Goal: Task Accomplishment & Management: Complete application form

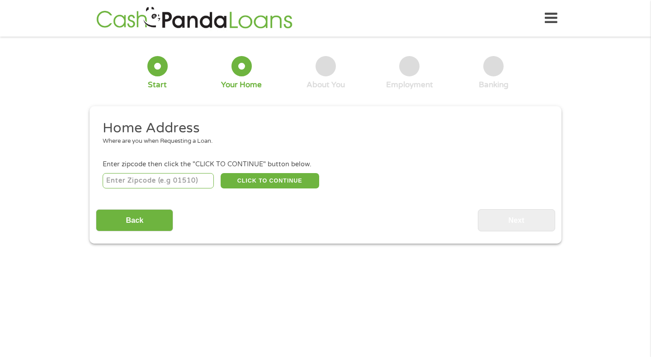
click at [177, 175] on input "number" at bounding box center [159, 180] width 112 height 15
type input "78666"
click at [276, 184] on button "CLICK TO CONTINUE" at bounding box center [269, 180] width 98 height 15
type input "78666"
type input "San Marcos"
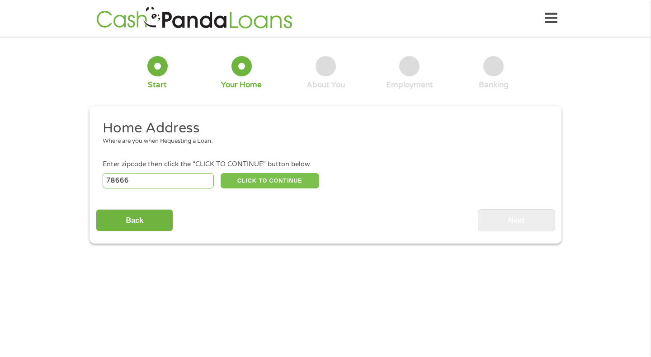
select select "[US_STATE]"
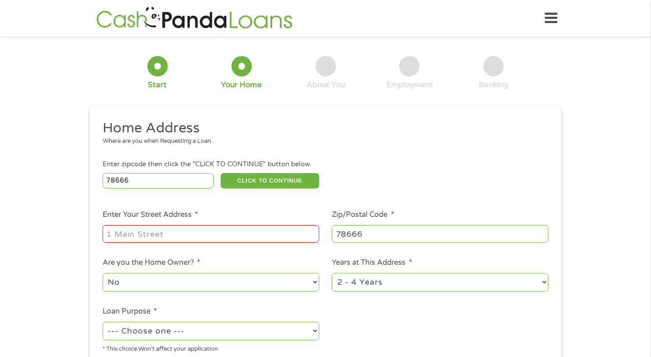
click at [182, 230] on input "Enter Your Street Address *" at bounding box center [211, 233] width 216 height 17
type input "[STREET_ADDRESS]"
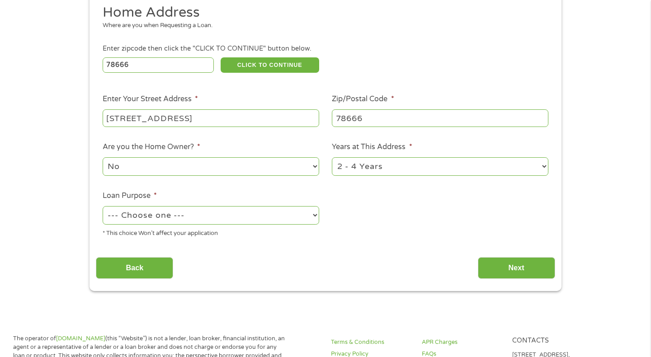
scroll to position [132, 0]
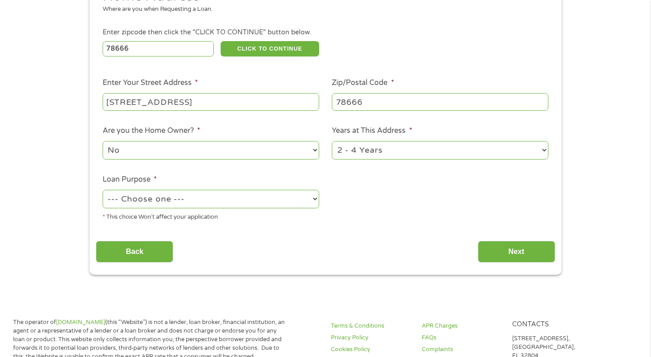
click at [383, 152] on select "1 Year or less 1 - 2 Years 2 - 4 Years Over 4 Years" at bounding box center [440, 150] width 216 height 19
select select "12months"
click at [257, 142] on select "No Yes" at bounding box center [211, 150] width 216 height 19
click at [192, 199] on select "--- Choose one --- Pay Bills Debt Consolidation Home Improvement Major Purchase…" at bounding box center [211, 199] width 216 height 19
select select "debtconsolidation"
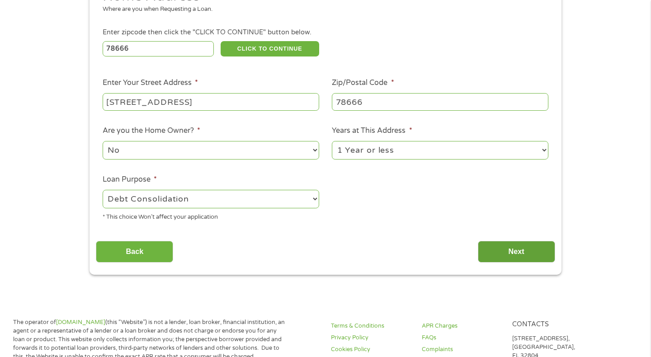
click at [520, 252] on input "Next" at bounding box center [516, 252] width 77 height 22
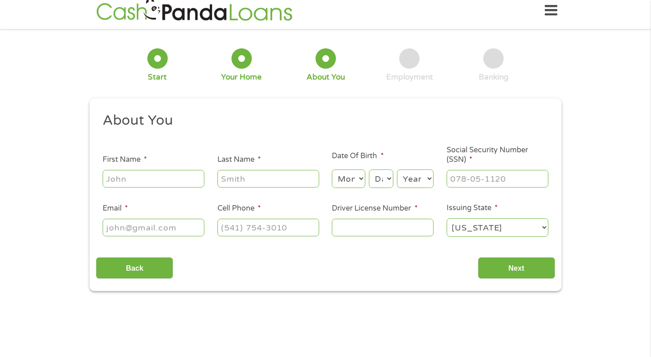
scroll to position [0, 0]
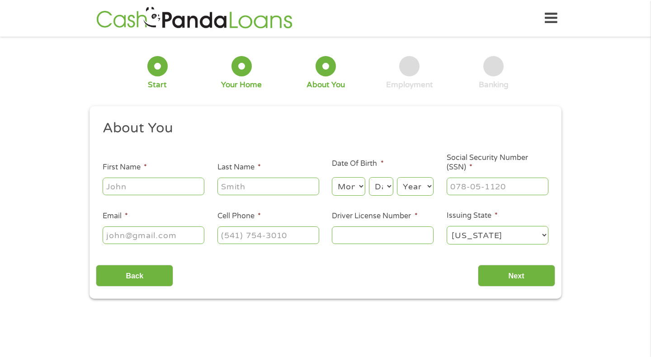
click at [157, 183] on input "First Name *" at bounding box center [154, 186] width 102 height 17
type input "[PERSON_NAME]"
type input "[EMAIL_ADDRESS][DOMAIN_NAME]"
type input "[PHONE_NUMBER]"
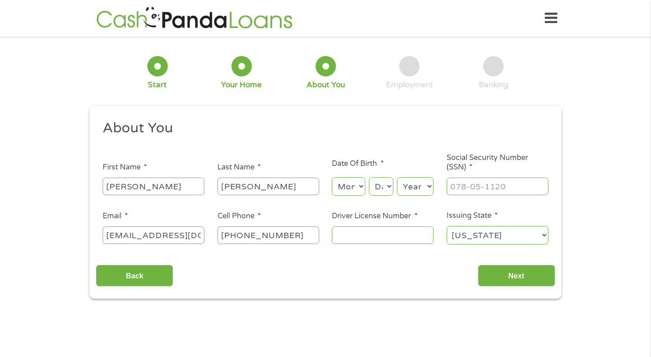
click at [363, 231] on input "Driver License Number *" at bounding box center [383, 234] width 102 height 17
type input "40960557"
click at [479, 184] on input "___-__-____" at bounding box center [497, 186] width 102 height 17
type input "644-70-8234"
click at [342, 186] on select "Month 1 2 3 4 5 6 7 8 9 10 11 12" at bounding box center [348, 186] width 33 height 19
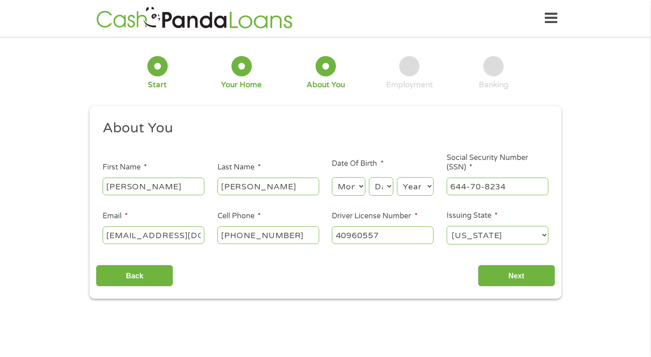
select select "5"
click at [382, 187] on select "Day 1 2 3 4 5 6 7 8 9 10 11 12 13 14 15 16 17 18 19 20 21 22 23 24 25 26 27 28 …" at bounding box center [381, 186] width 24 height 19
select select "19"
click at [417, 183] on select "Year [DATE] 2006 2005 2004 2003 2002 2001 2000 1999 1998 1997 1996 1995 1994 19…" at bounding box center [415, 186] width 37 height 19
select select "2000"
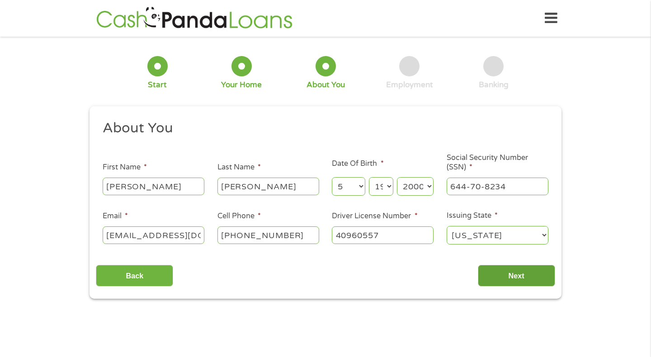
click at [540, 276] on input "Next" at bounding box center [516, 276] width 77 height 22
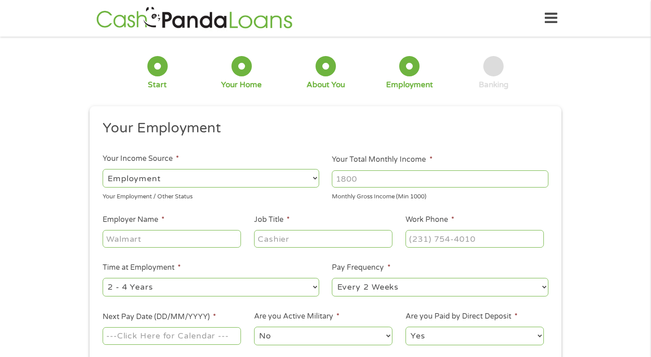
click at [394, 178] on input "Your Total Monthly Income *" at bounding box center [440, 178] width 216 height 17
click at [210, 230] on div at bounding box center [172, 239] width 138 height 21
click at [286, 176] on select "--- Choose one --- Employment [DEMOGRAPHIC_DATA] Benefits" at bounding box center [211, 178] width 216 height 19
click at [393, 171] on input "Your Total Monthly Income *" at bounding box center [440, 178] width 216 height 17
type input "4400"
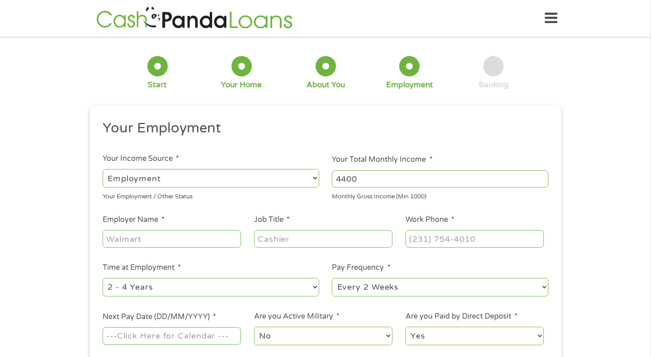
click at [151, 235] on input "Employer Name *" at bounding box center [172, 238] width 138 height 17
type input "T"
type input "[US_STATE] Farm Bureau"
click at [374, 290] on select "--- Choose one --- Every 2 Weeks Every Week Monthly Semi-Monthly" at bounding box center [440, 287] width 216 height 19
click at [251, 286] on select "--- Choose one --- 1 Year or less 1 - 2 Years 2 - 4 Years Over 4 Years" at bounding box center [211, 287] width 216 height 19
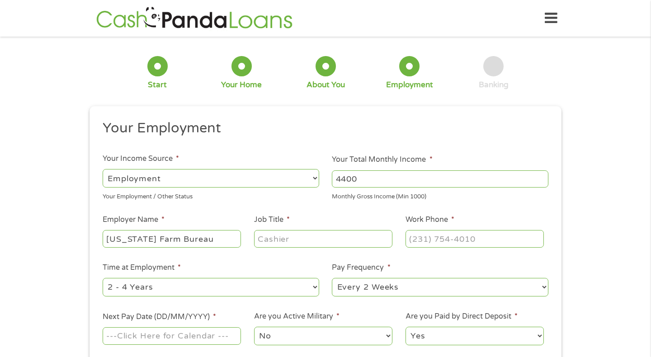
select select "24months"
click at [289, 253] on ul "Your Employment Your Income Source * --- Choose one --- Employment [DEMOGRAPHIC…" at bounding box center [325, 236] width 459 height 234
click at [291, 247] on input "Job Title *" at bounding box center [323, 238] width 138 height 17
type input "Adjuster"
click at [439, 233] on input "(___) ___-____" at bounding box center [474, 238] width 138 height 17
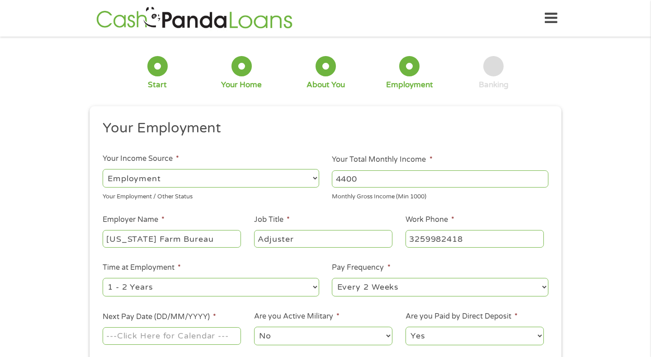
type input "[PHONE_NUMBER]"
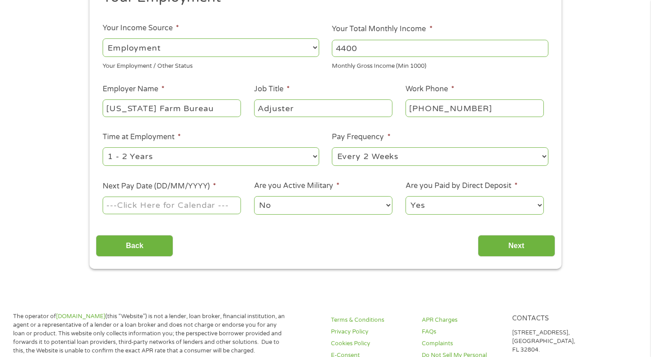
scroll to position [141, 0]
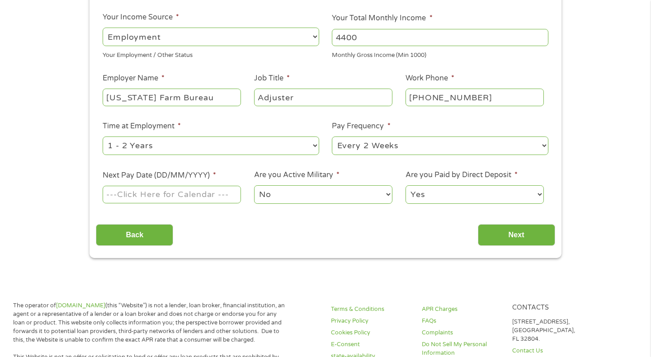
click at [202, 197] on input "Next Pay Date (DD/MM/YYYY) *" at bounding box center [172, 194] width 138 height 17
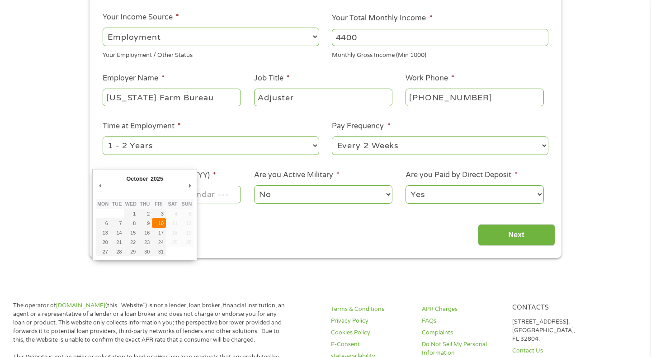
type input "[DATE]"
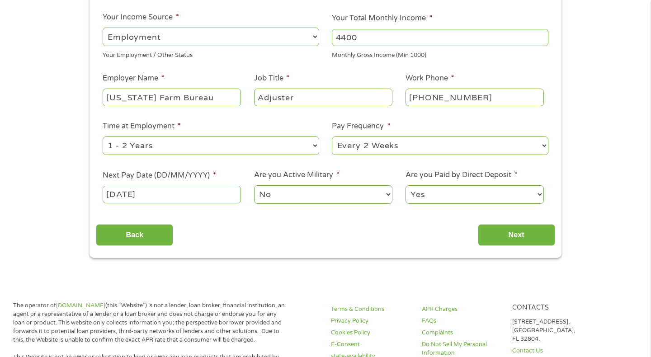
click at [275, 198] on select "No Yes" at bounding box center [323, 194] width 138 height 19
click at [483, 234] on input "Next" at bounding box center [516, 235] width 77 height 22
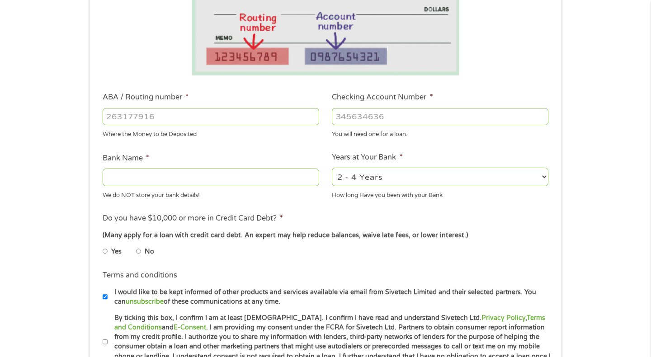
scroll to position [199, 0]
click at [380, 173] on select "2 - 4 Years 6 - 12 Months 1 - 2 Years Over 4 Years" at bounding box center [440, 176] width 216 height 19
select select "12months"
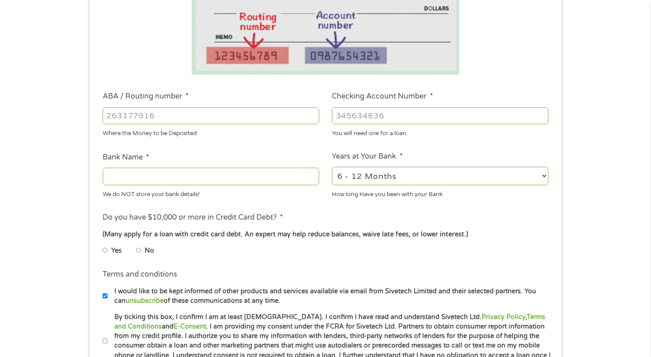
click at [219, 118] on input "ABA / Routing number *" at bounding box center [211, 115] width 216 height 17
type input "111000614"
type input "JPMORGAN CHASE BANK NA"
type input "111000614"
click at [364, 126] on li "Checking Account Number * You will need one for a loan." at bounding box center [440, 114] width 230 height 47
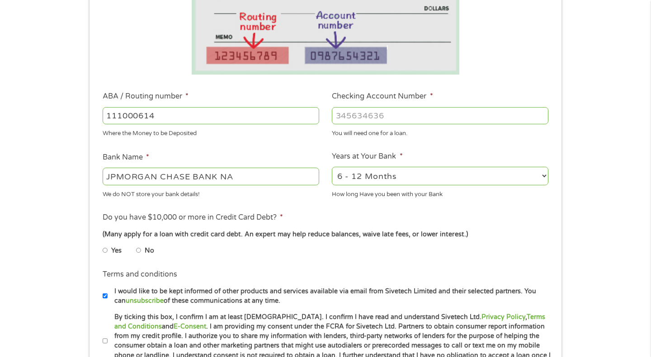
click at [366, 119] on input "Checking Account Number *" at bounding box center [440, 115] width 216 height 17
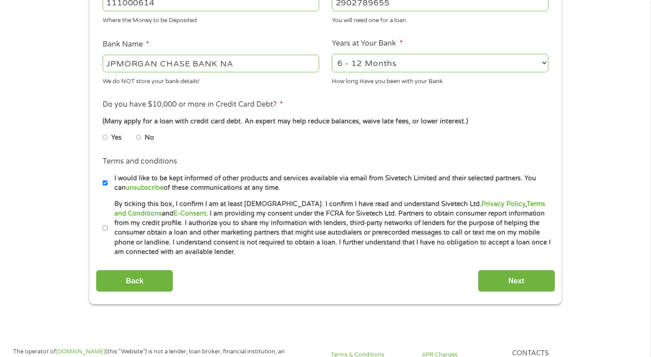
scroll to position [315, 0]
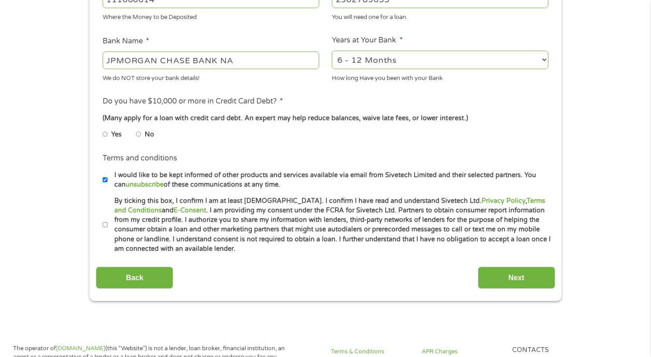
type input "2902789655"
click at [150, 136] on label "No" at bounding box center [149, 135] width 9 height 10
click at [141, 136] on input "No" at bounding box center [138, 134] width 5 height 14
radio input "true"
click at [107, 227] on input "By ticking this box, I confirm I am at least [DEMOGRAPHIC_DATA]. I confirm I ha…" at bounding box center [105, 225] width 5 height 14
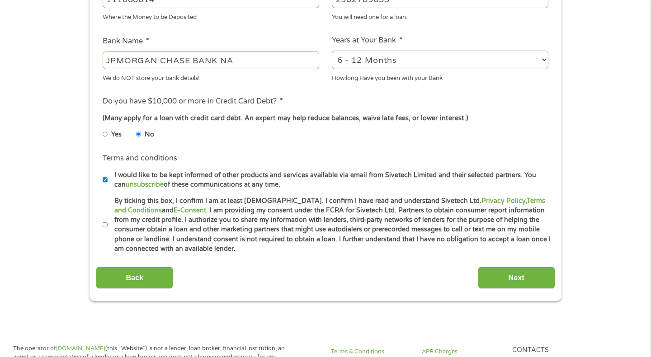
checkbox input "true"
click at [548, 277] on input "Next" at bounding box center [516, 278] width 77 height 22
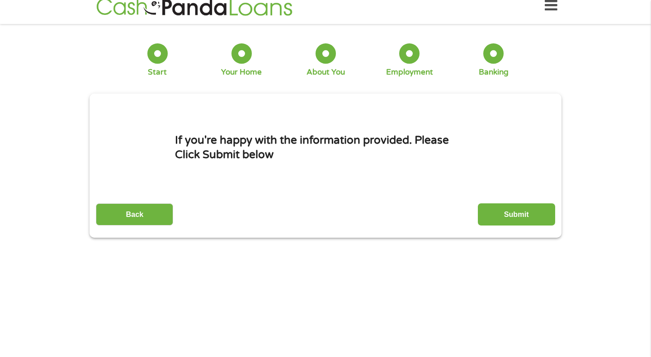
scroll to position [0, 0]
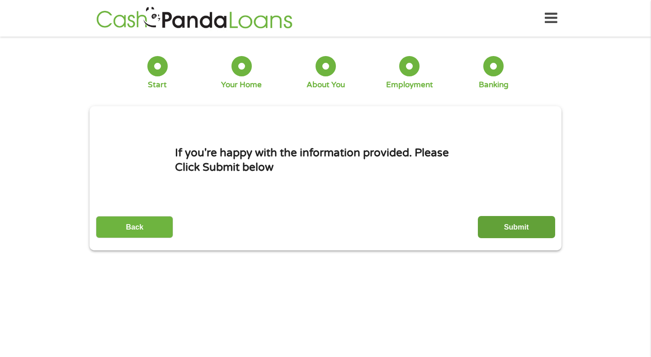
click at [515, 233] on input "Submit" at bounding box center [516, 227] width 77 height 22
